Goal: Register for event/course

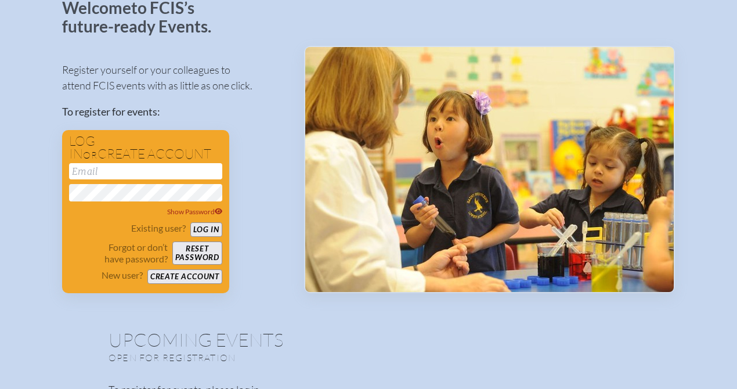
scroll to position [81, 0]
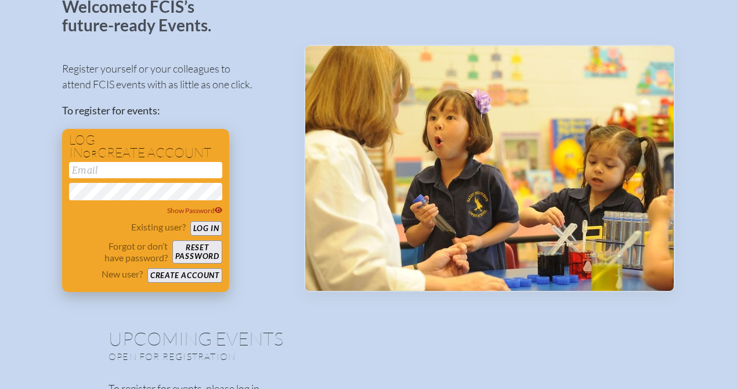
type input "[EMAIL_ADDRESS][DOMAIN_NAME]"
click at [216, 228] on button "Log in" at bounding box center [206, 228] width 32 height 15
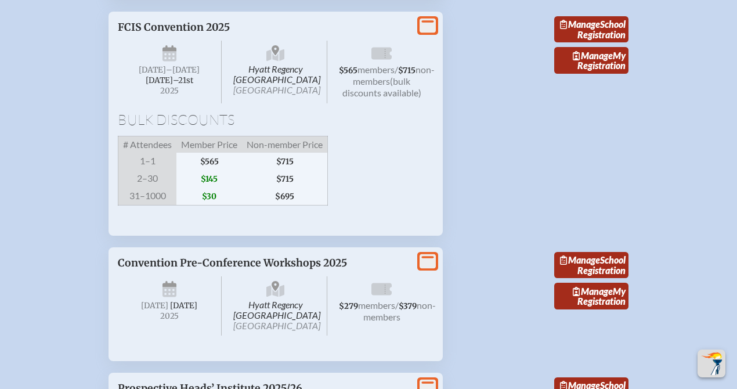
scroll to position [2161, 0]
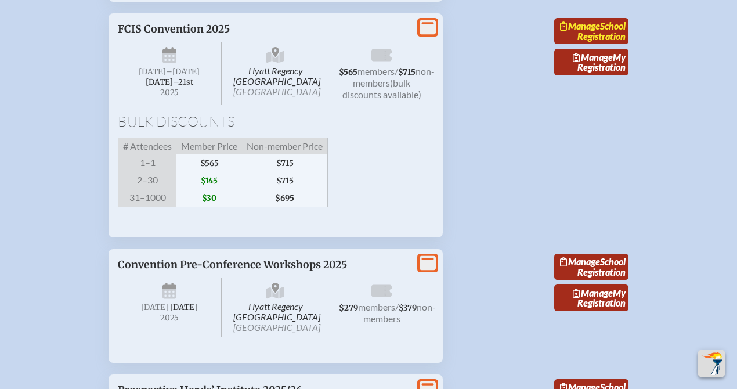
click at [604, 45] on link "Manage School Registration" at bounding box center [592, 31] width 74 height 27
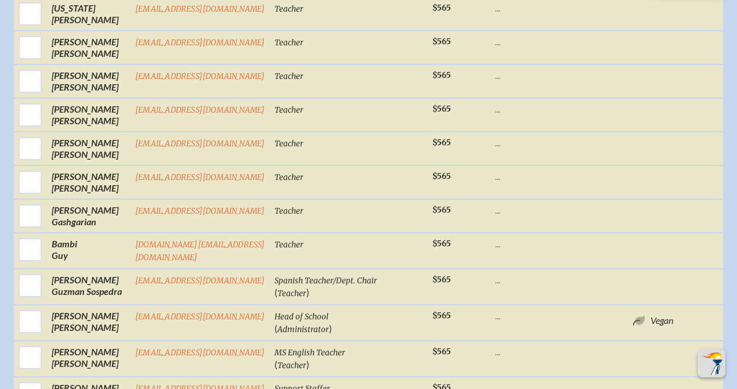
scroll to position [884, 0]
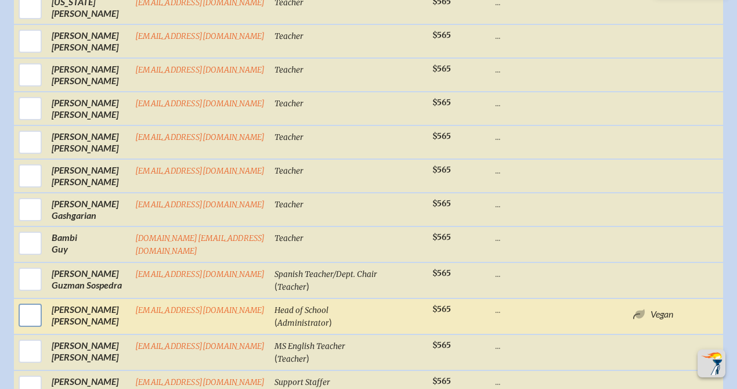
click at [36, 321] on input "checkbox" at bounding box center [30, 315] width 29 height 29
checkbox input "true"
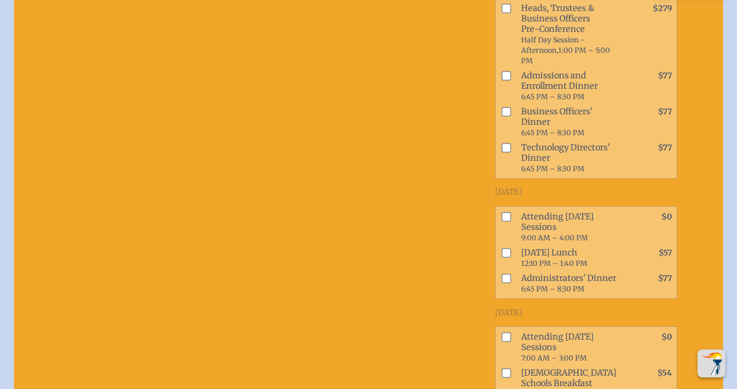
scroll to position [1491, 0]
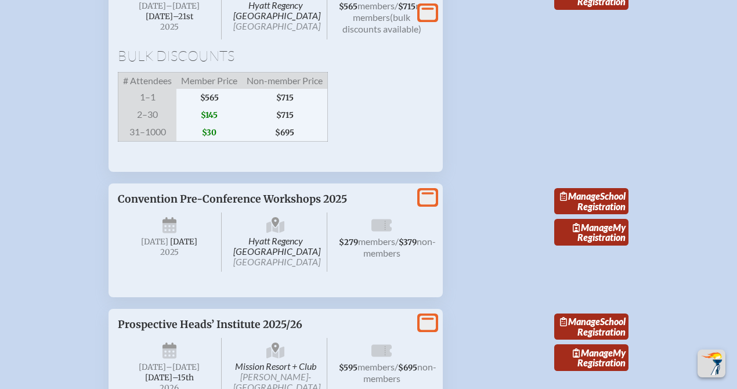
scroll to position [2226, 0]
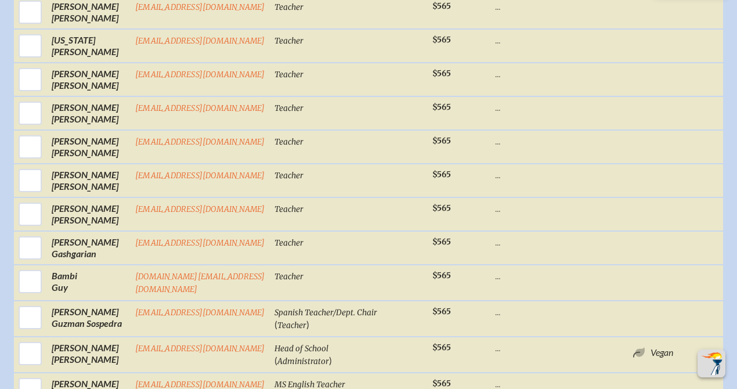
scroll to position [844, 0]
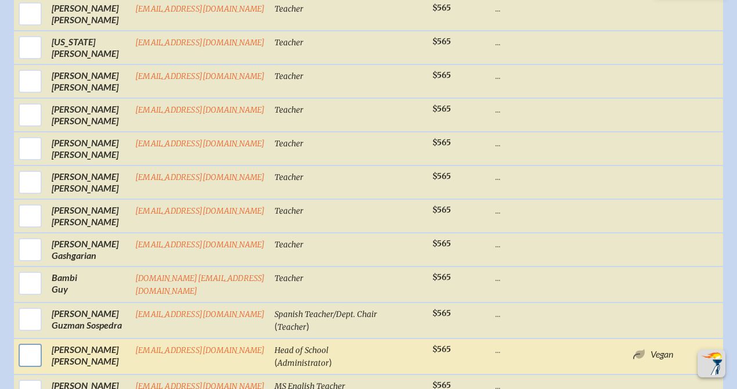
click at [28, 363] on input "checkbox" at bounding box center [30, 355] width 29 height 29
checkbox input "true"
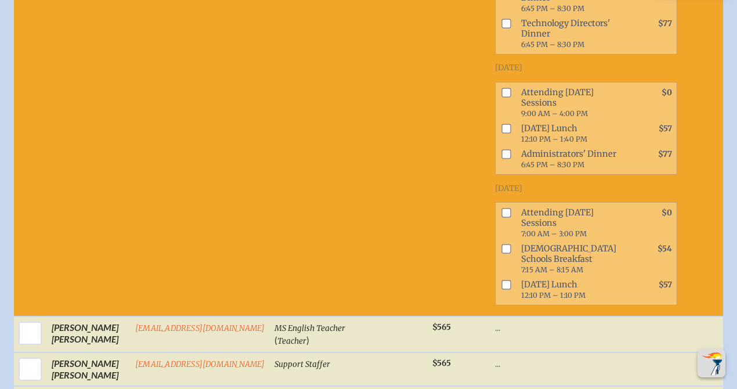
scroll to position [1630, 0]
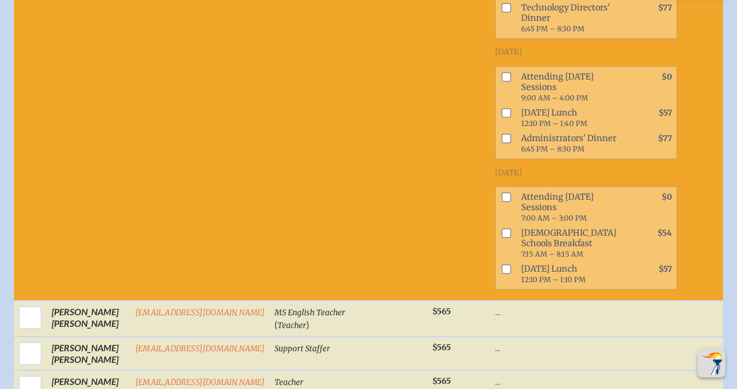
click at [511, 274] on input "checkbox" at bounding box center [506, 269] width 9 height 9
checkbox input "true"
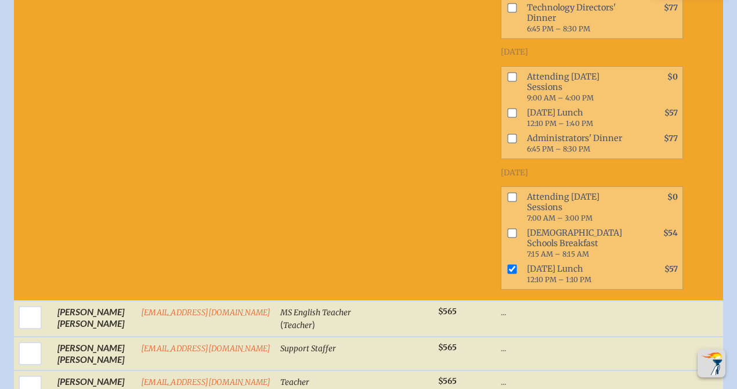
click at [517, 202] on input "checkbox" at bounding box center [512, 197] width 9 height 9
checkbox input "true"
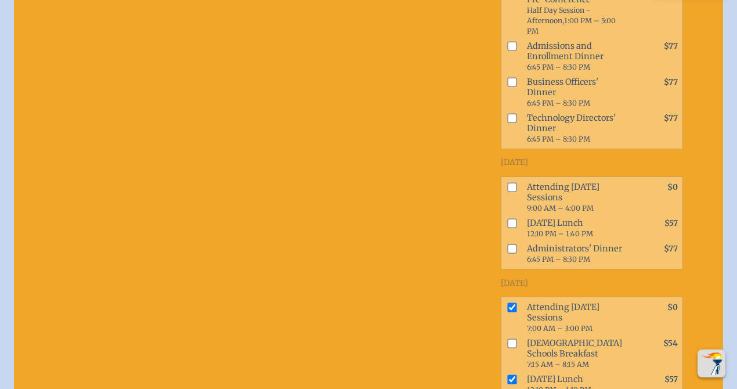
scroll to position [1506, 0]
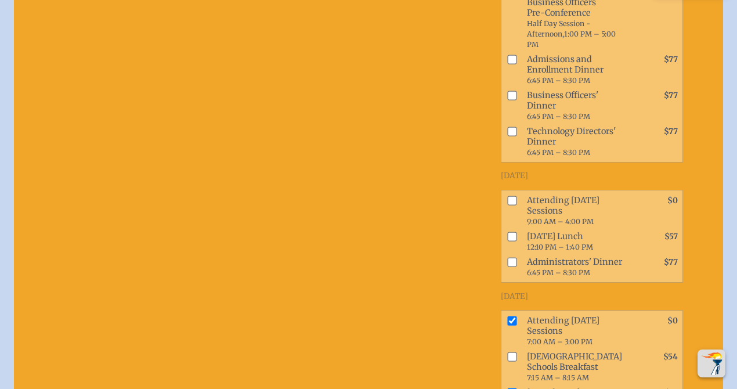
click at [516, 205] on input "checkbox" at bounding box center [512, 200] width 9 height 9
checkbox input "true"
click at [516, 241] on input "checkbox" at bounding box center [512, 236] width 9 height 9
checkbox input "true"
click at [517, 267] on input "checkbox" at bounding box center [512, 261] width 9 height 9
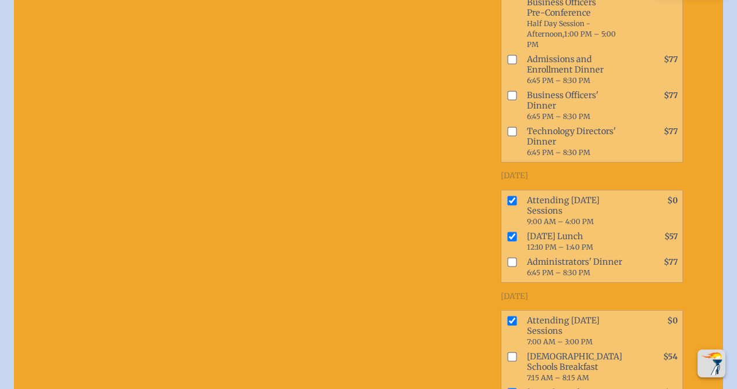
checkbox input "true"
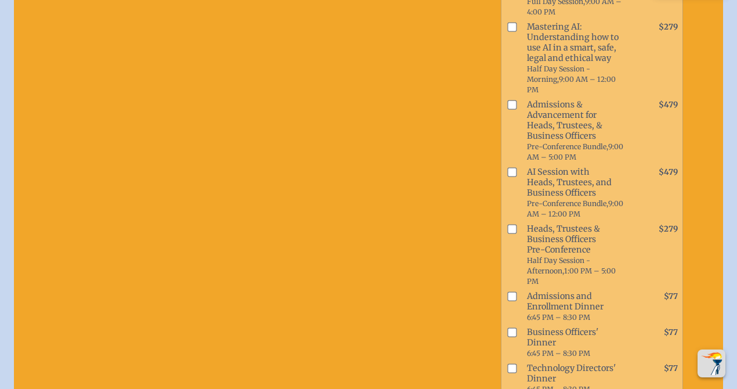
scroll to position [1268, 0]
click at [517, 178] on input "checkbox" at bounding box center [512, 172] width 9 height 9
checkbox input "true"
click at [516, 235] on input "checkbox" at bounding box center [512, 229] width 9 height 9
checkbox input "true"
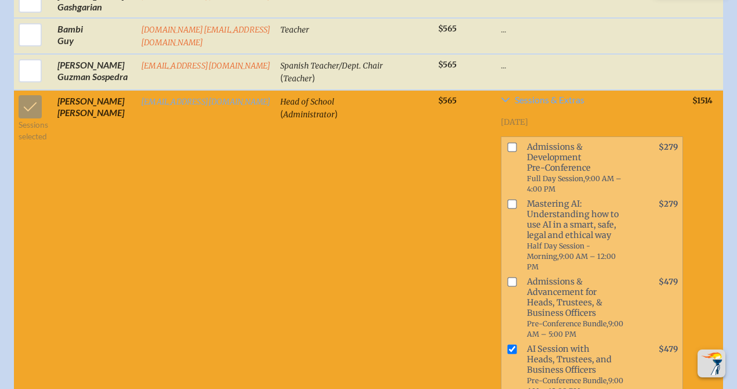
scroll to position [1093, 0]
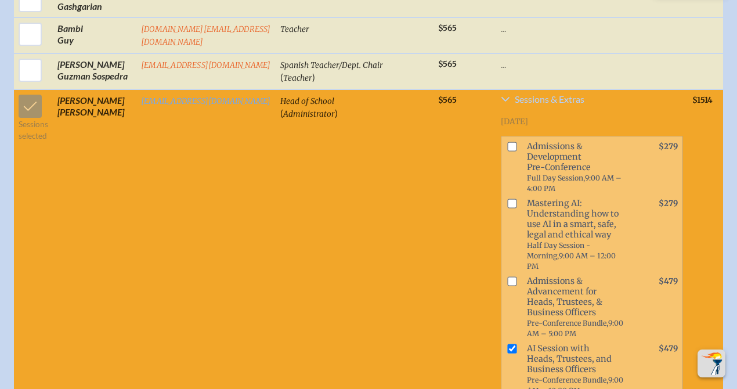
click at [510, 104] on icon at bounding box center [505, 99] width 9 height 9
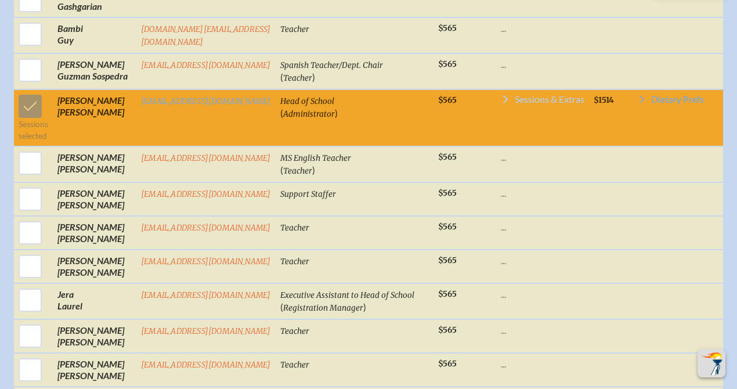
click at [510, 104] on icon at bounding box center [505, 99] width 9 height 9
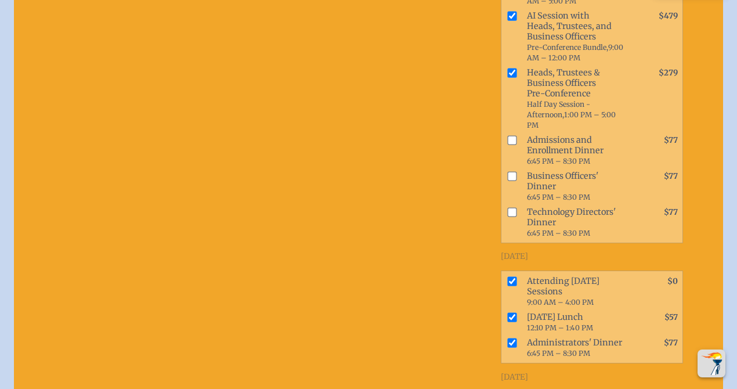
scroll to position [1422, 0]
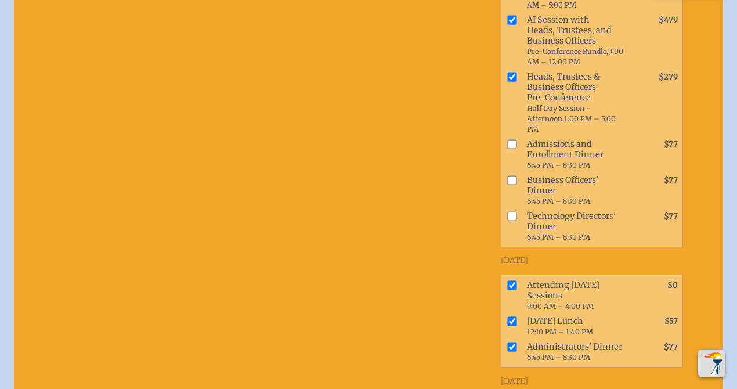
click at [516, 149] on input "checkbox" at bounding box center [512, 143] width 9 height 9
checkbox input "true"
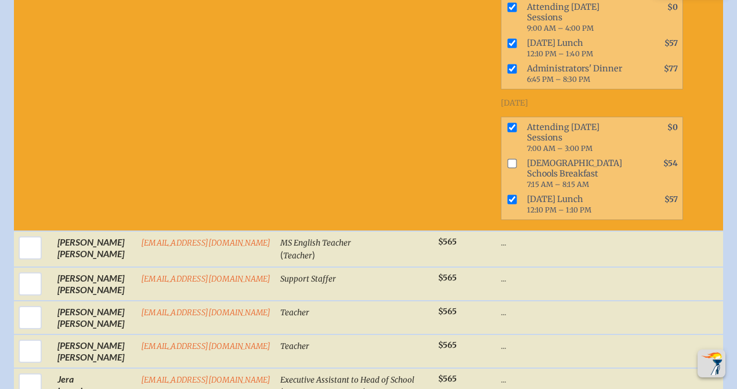
scroll to position [1731, 0]
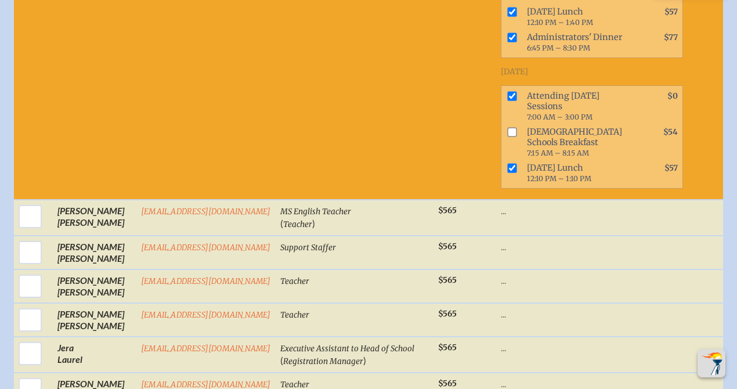
click at [517, 137] on input "checkbox" at bounding box center [512, 132] width 9 height 9
checkbox input "true"
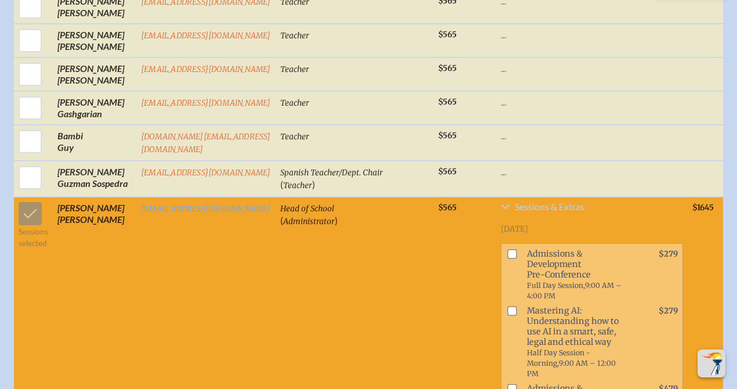
scroll to position [947, 0]
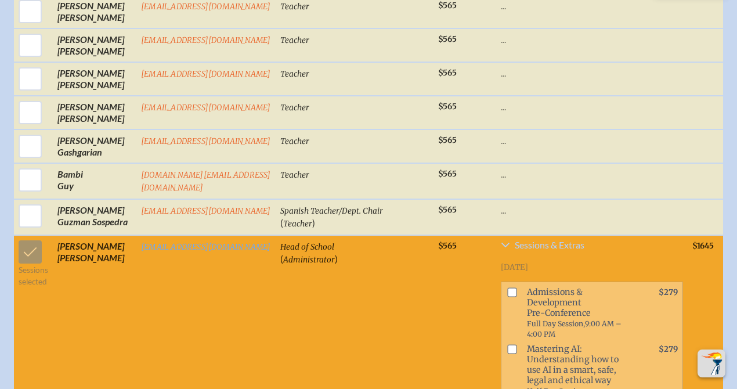
click at [510, 247] on icon at bounding box center [506, 245] width 8 height 5
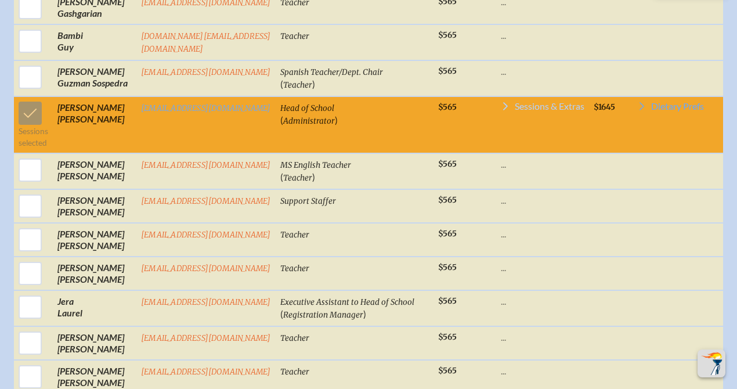
scroll to position [1084, 0]
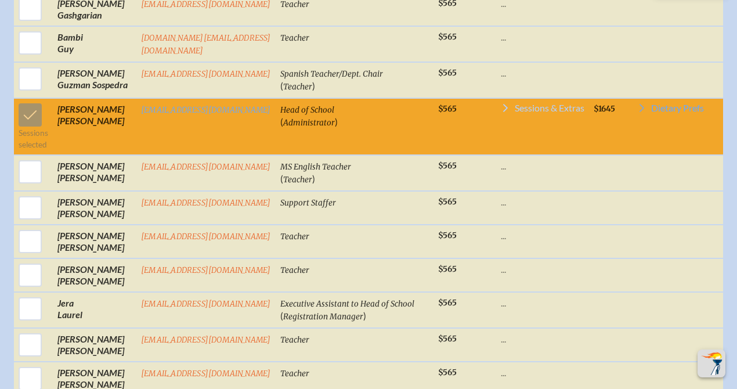
click at [510, 113] on icon at bounding box center [505, 107] width 9 height 9
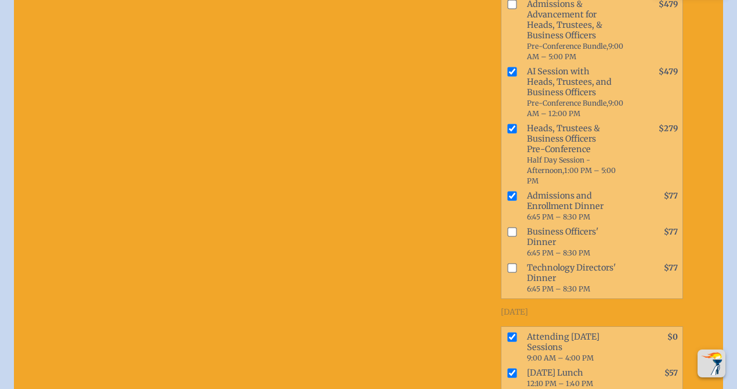
scroll to position [1368, 0]
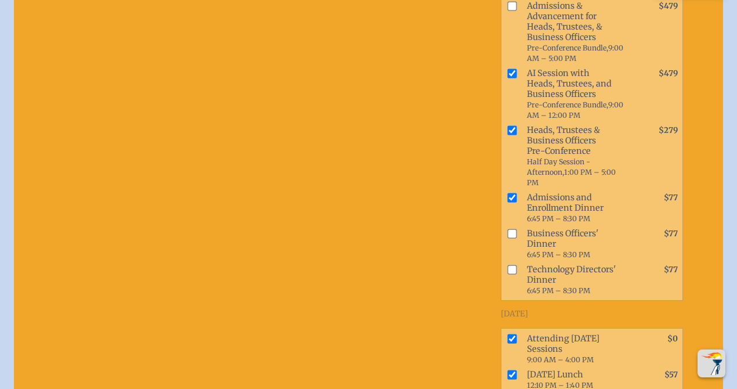
click at [516, 226] on span at bounding box center [510, 208] width 16 height 36
click at [516, 202] on input "checkbox" at bounding box center [512, 197] width 9 height 9
checkbox input "false"
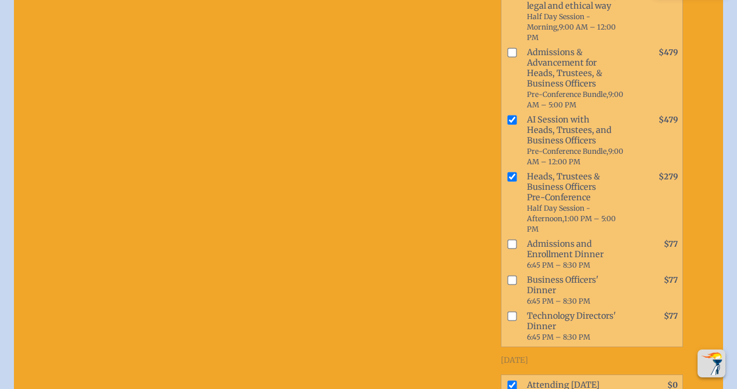
scroll to position [1323, 0]
click at [513, 180] on input "checkbox" at bounding box center [512, 175] width 9 height 9
checkbox input "false"
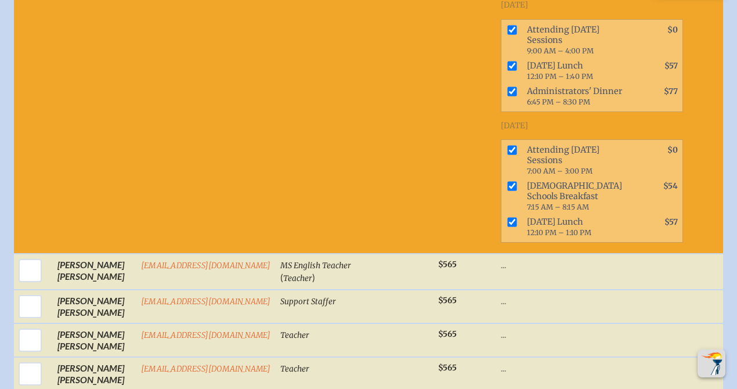
scroll to position [1672, 0]
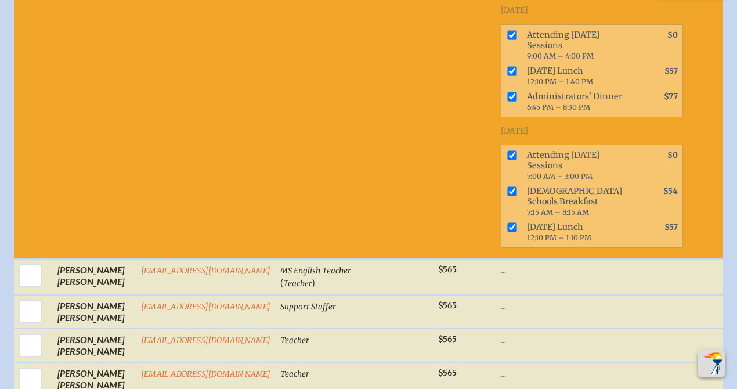
click at [514, 101] on input "checkbox" at bounding box center [512, 96] width 9 height 9
checkbox input "false"
click at [516, 232] on input "checkbox" at bounding box center [512, 227] width 9 height 9
checkbox input "false"
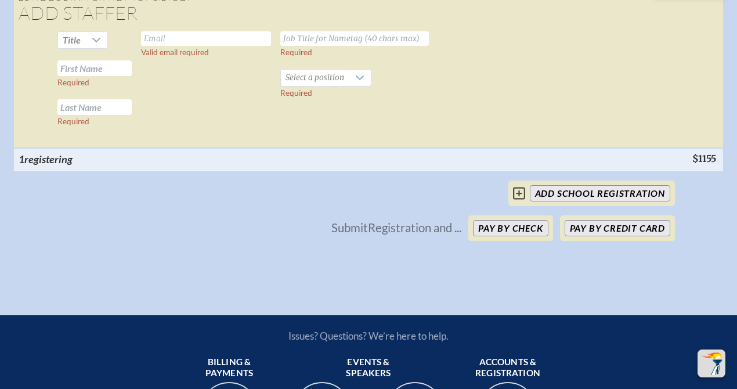
scroll to position [2795, 0]
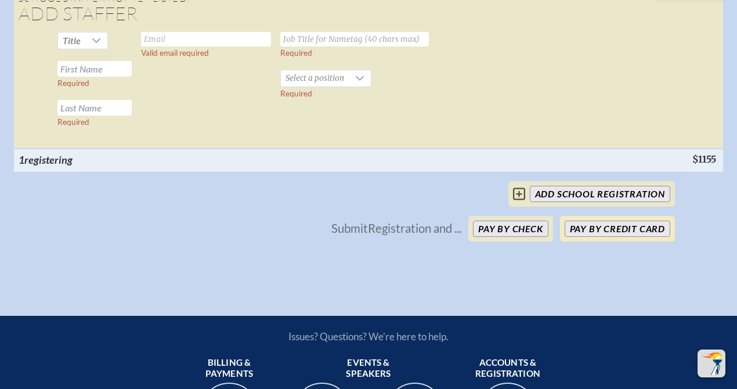
click at [627, 237] on button "Pay by Credit Card" at bounding box center [618, 229] width 106 height 16
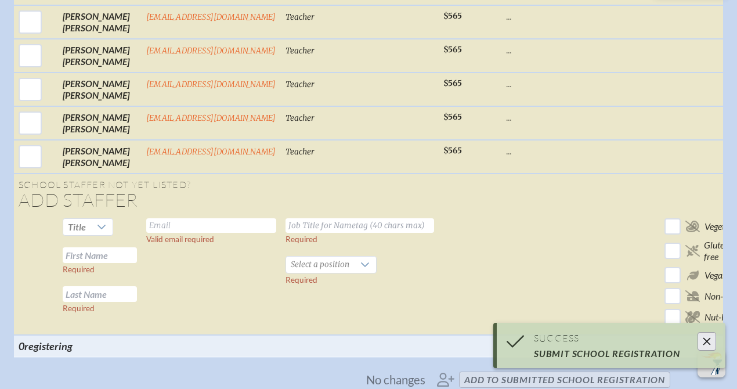
scroll to position [2205, 0]
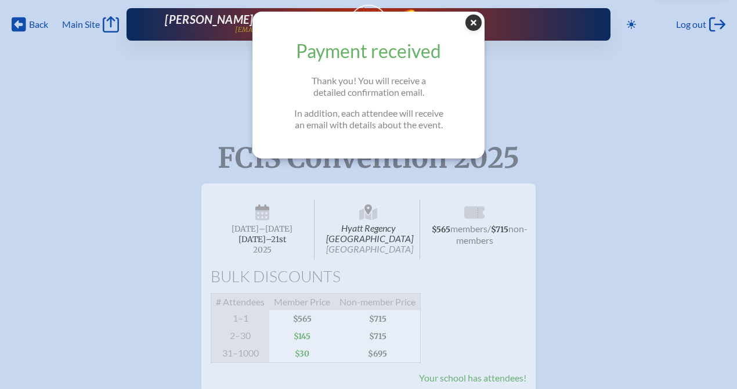
click at [473, 21] on icon "Close Popup" at bounding box center [474, 23] width 16 height 16
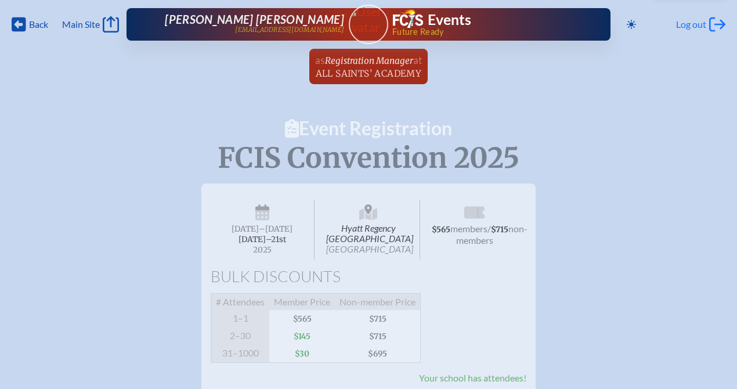
click at [704, 22] on span "Log out" at bounding box center [691, 25] width 30 height 12
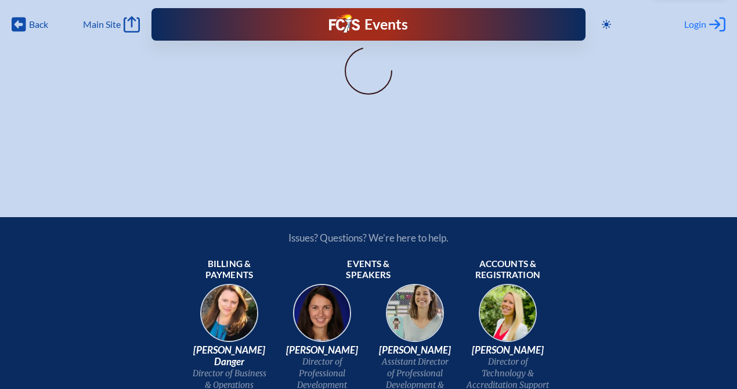
click at [694, 22] on span "Login" at bounding box center [696, 25] width 22 height 12
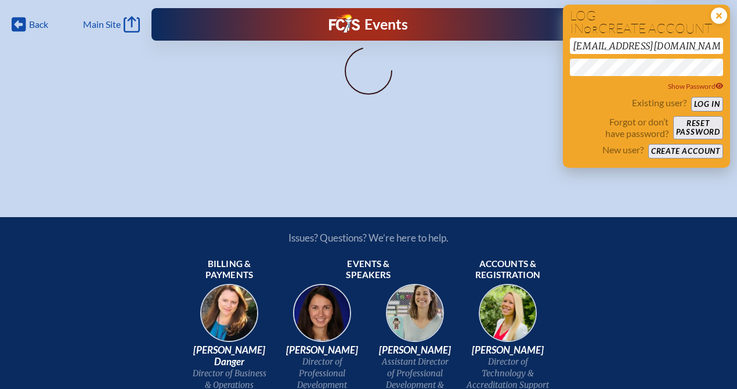
click at [720, 15] on icon "Close Login Area" at bounding box center [719, 16] width 16 height 16
